Goal: Navigation & Orientation: Find specific page/section

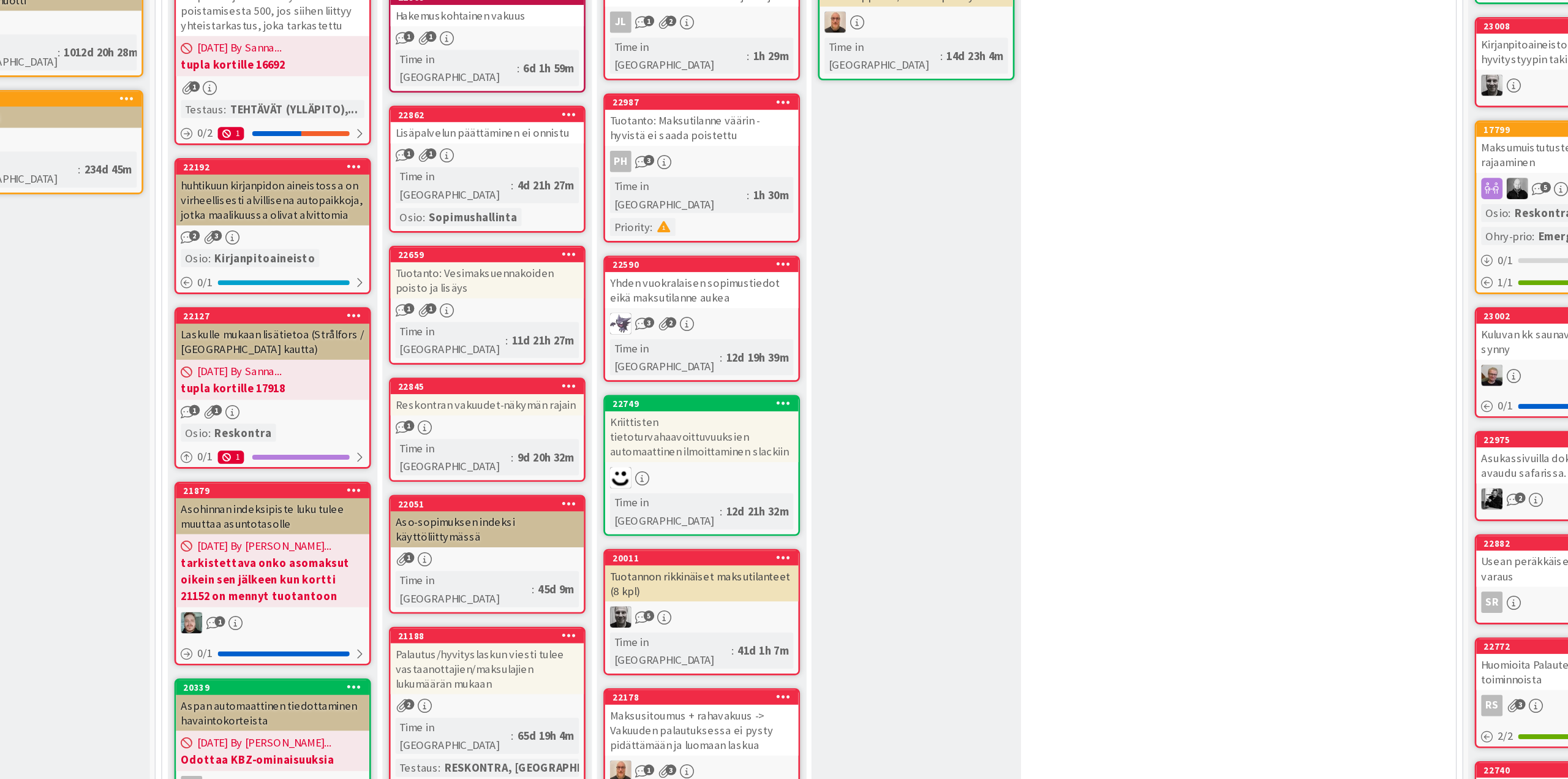
scroll to position [46, 0]
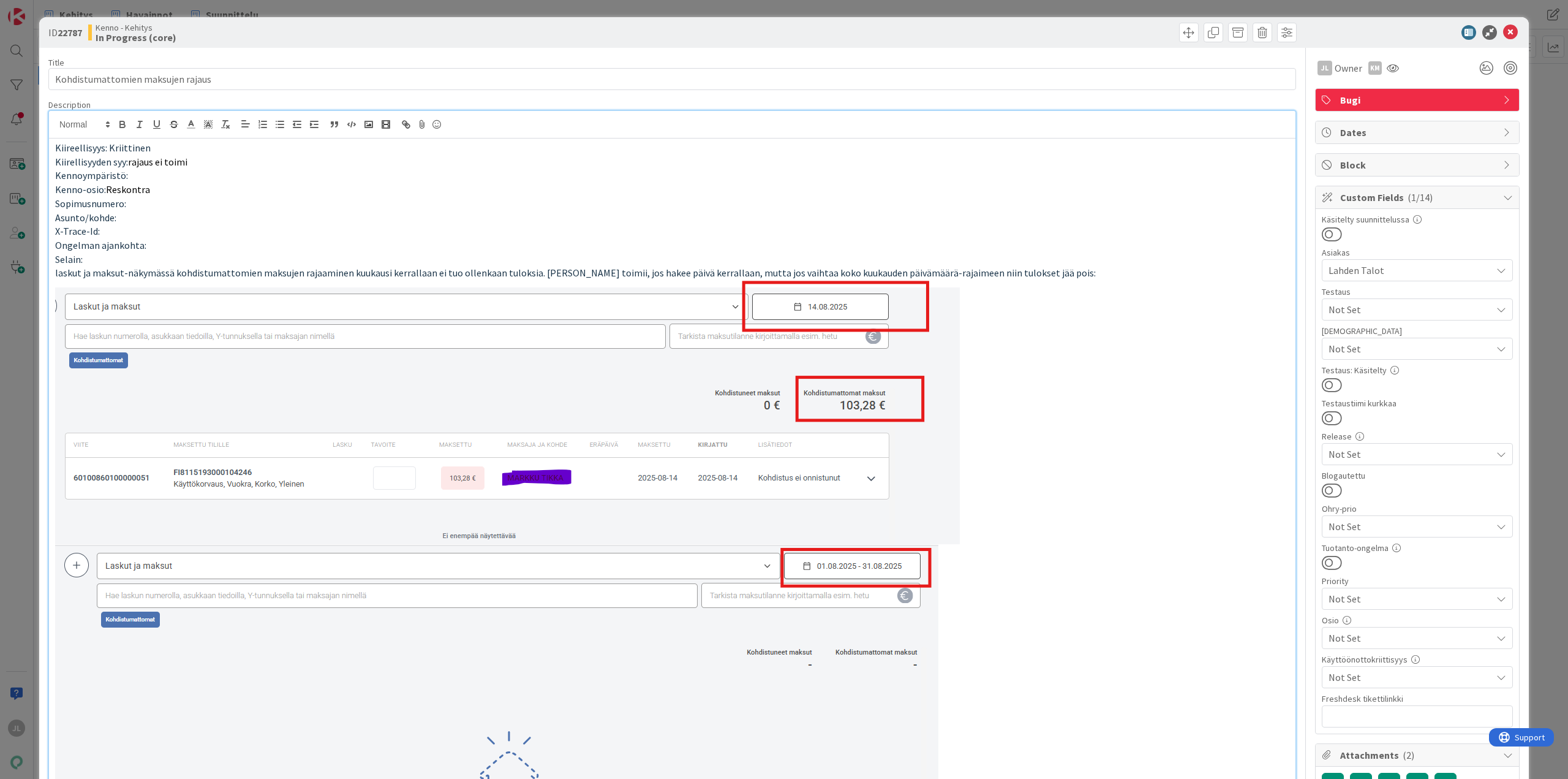
click at [63, 29] on b "22787" at bounding box center [70, 33] width 24 height 13
copy b "22787"
drag, startPoint x: 223, startPoint y: 84, endPoint x: -5, endPoint y: 76, distance: 228.1
click at [0, 76] on html "JL Kehitys Havainnot Suunnittelu Kehitys Havainnot Suunnittelu Kanban Kenno - K…" at bounding box center [784, 389] width 1568 height 779
